Goal: Navigation & Orientation: Find specific page/section

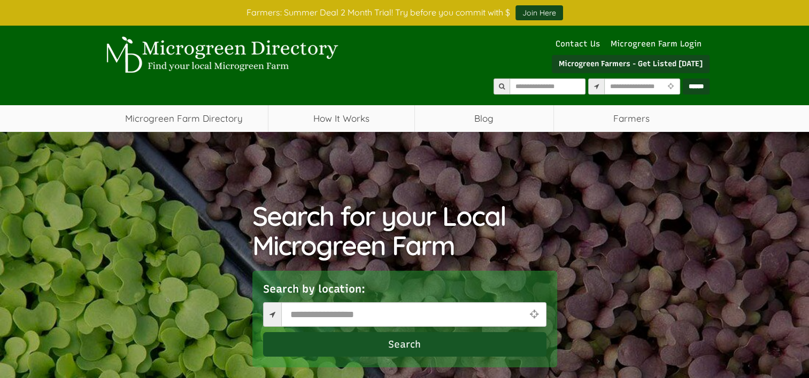
select select "Language Translate Widget"
click at [348, 122] on link "How It Works" at bounding box center [341, 118] width 146 height 27
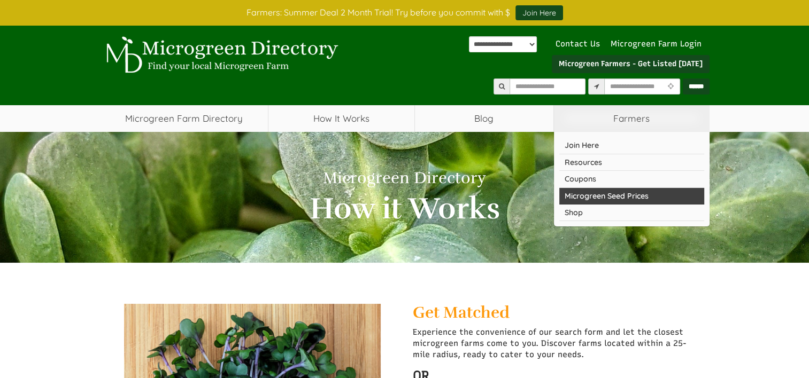
click at [614, 196] on link "Microgreen Seed Prices" at bounding box center [631, 196] width 145 height 17
